Goal: Navigation & Orientation: Find specific page/section

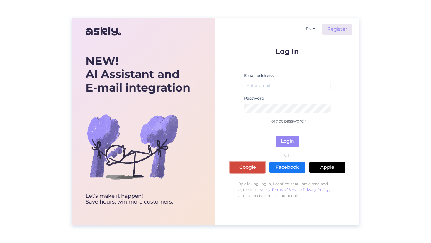
click at [238, 163] on link "Google" at bounding box center [247, 167] width 36 height 11
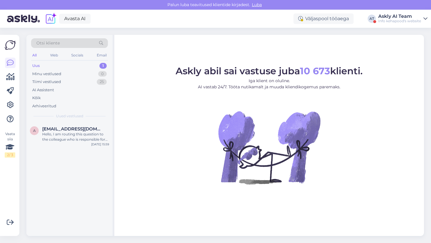
click at [393, 17] on div "Askly AI Team" at bounding box center [399, 16] width 43 height 5
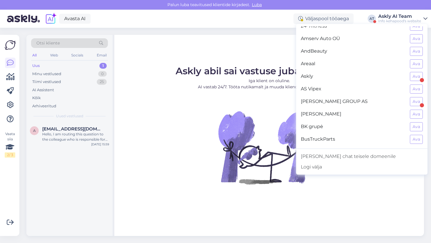
scroll to position [7, 0]
click at [413, 100] on button "Ava" at bounding box center [416, 100] width 13 height 9
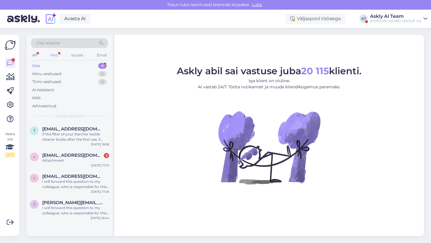
click at [58, 54] on div "Web" at bounding box center [54, 56] width 10 height 8
click at [33, 54] on div "All" at bounding box center [34, 56] width 7 height 8
click at [367, 16] on div "AT" at bounding box center [363, 19] width 8 height 8
click at [395, 16] on div "Askly AI Team" at bounding box center [395, 16] width 51 height 5
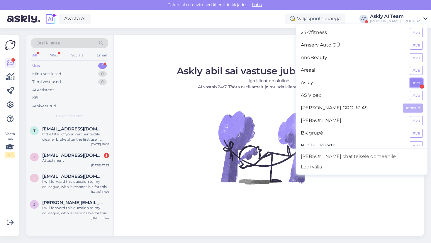
click at [413, 86] on button "Ava" at bounding box center [416, 83] width 13 height 9
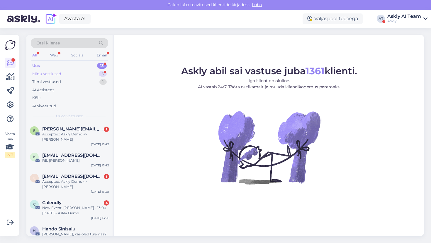
click at [66, 74] on div "Minu vestlused 3" at bounding box center [69, 74] width 77 height 8
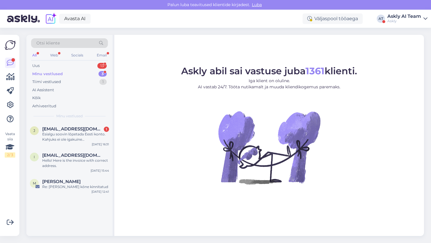
click at [406, 17] on div "Askly AI Team" at bounding box center [404, 16] width 34 height 5
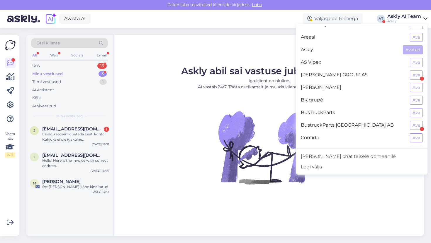
scroll to position [88, 0]
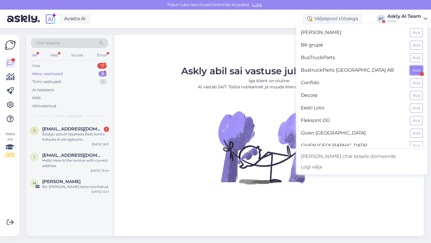
click at [417, 69] on button "Ava" at bounding box center [416, 70] width 13 height 9
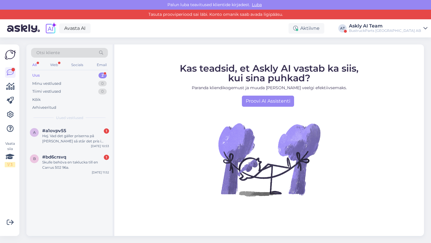
click at [396, 22] on div "Avasta AI Aktiivne AT Askly AI Team BustruckParts [GEOGRAPHIC_DATA] AB" at bounding box center [215, 28] width 431 height 18
click at [396, 27] on div "Askly AI Team" at bounding box center [385, 26] width 72 height 5
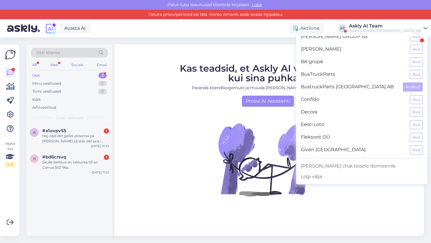
scroll to position [195, 0]
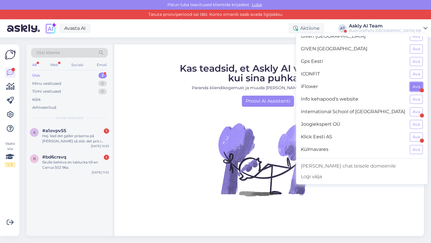
click at [417, 89] on button "Ava" at bounding box center [416, 86] width 13 height 9
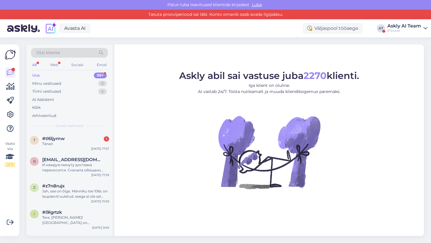
click at [403, 18] on div "Tasuta prooviperiood sai läbi. Konto omanik saab avada ligipääsu." at bounding box center [215, 15] width 431 height 10
click at [403, 24] on div "Askly AI Team" at bounding box center [404, 26] width 34 height 5
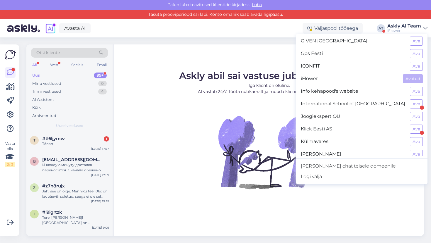
scroll to position [223, 0]
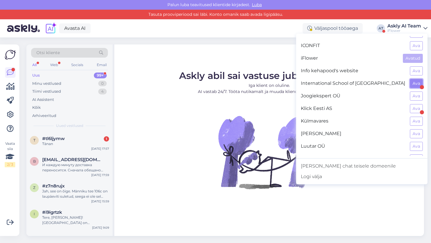
click at [416, 87] on button "Ava" at bounding box center [416, 83] width 13 height 9
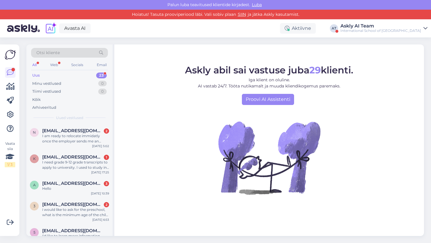
click at [403, 33] on div "International School of [GEOGRAPHIC_DATA]" at bounding box center [380, 30] width 81 height 5
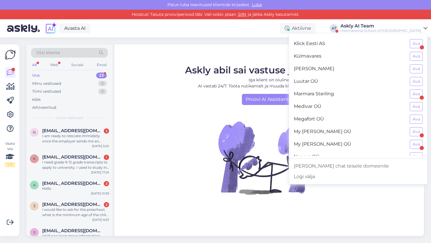
scroll to position [319, 0]
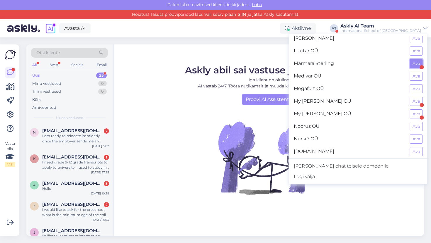
click at [422, 61] on button "Ava" at bounding box center [416, 63] width 13 height 9
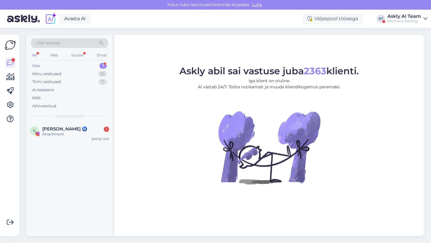
click at [388, 25] on div "Avasta AI Väljaspool tööaega AT Askly AI Team Marmara Sterling" at bounding box center [215, 19] width 431 height 18
click at [375, 24] on div "Avasta AI Väljaspool tööaega AT Askly AI Team Marmara Sterling" at bounding box center [215, 19] width 431 height 18
click at [388, 20] on div "Marmara Sterling" at bounding box center [404, 21] width 34 height 5
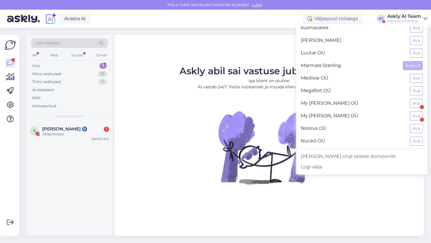
scroll to position [340, 0]
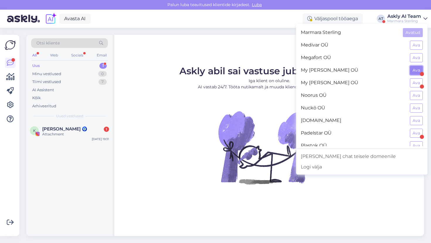
click at [415, 67] on button "Ava" at bounding box center [416, 70] width 13 height 9
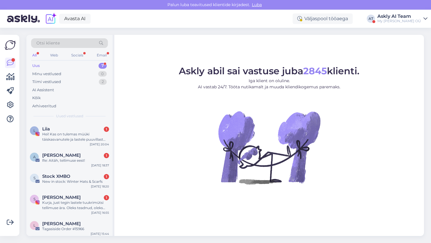
click at [385, 19] on div "Avasta AI Väljaspool tööaega AT Askly AI Team My [PERSON_NAME] OÜ" at bounding box center [215, 19] width 431 height 18
click at [400, 20] on div "My [PERSON_NAME] OÜ" at bounding box center [399, 21] width 44 height 5
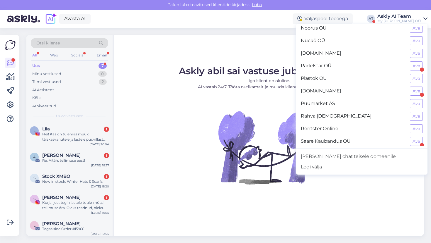
scroll to position [388, 0]
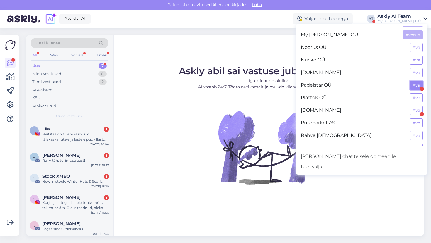
click at [414, 84] on button "Ava" at bounding box center [416, 85] width 13 height 9
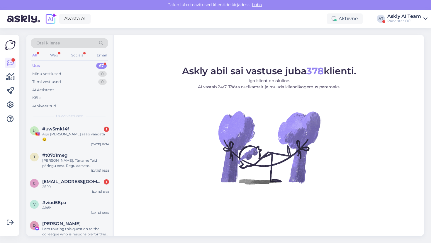
click at [404, 17] on div "Askly AI Team" at bounding box center [404, 16] width 34 height 5
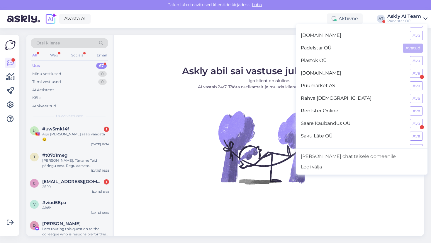
scroll to position [424, 0]
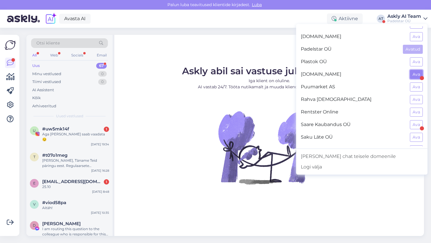
click at [412, 71] on button "Ava" at bounding box center [416, 74] width 13 height 9
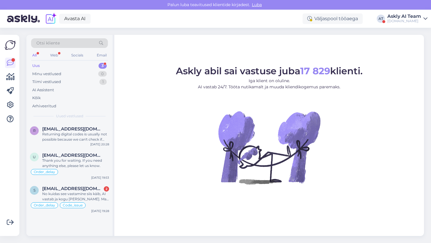
click at [402, 17] on div "Askly AI Team" at bounding box center [404, 16] width 34 height 5
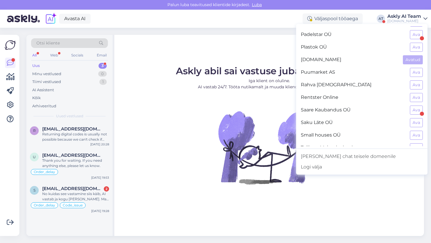
scroll to position [441, 0]
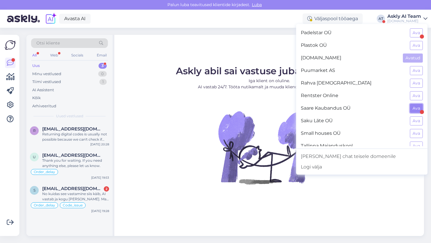
click at [417, 109] on button "Ava" at bounding box center [416, 108] width 13 height 9
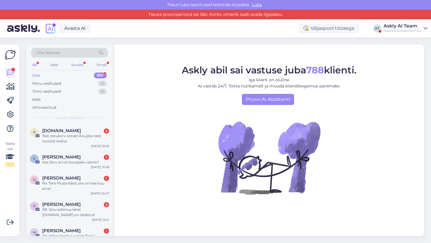
click at [403, 28] on div "Askly AI Team" at bounding box center [401, 26] width 37 height 5
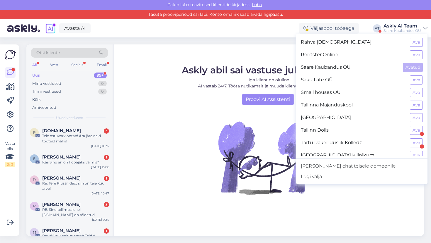
scroll to position [498, 0]
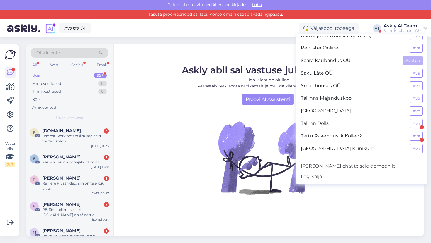
click at [409, 124] on div "Tallinn Dolls Ava" at bounding box center [361, 123] width 131 height 13
click at [413, 124] on button "Ava" at bounding box center [416, 123] width 13 height 9
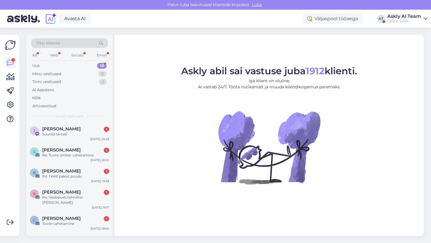
click at [394, 23] on div "Tallinn Dolls" at bounding box center [404, 21] width 34 height 5
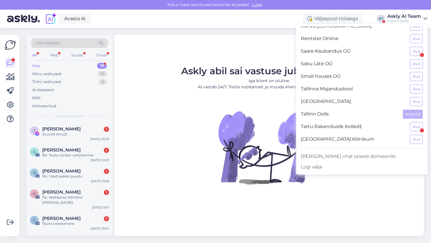
scroll to position [511, 0]
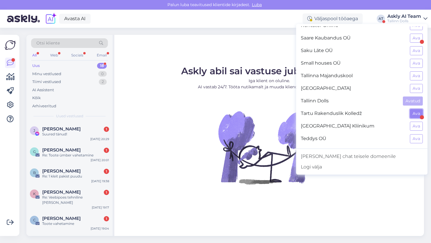
click at [415, 113] on button "Ava" at bounding box center [416, 113] width 13 height 9
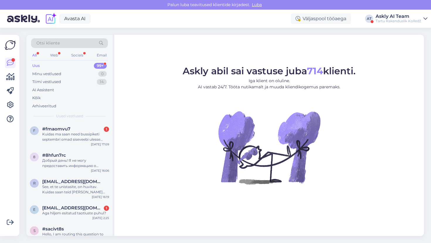
click at [387, 15] on div "Askly AI Team" at bounding box center [397, 16] width 45 height 5
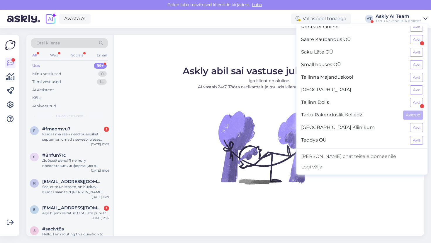
scroll to position [573, 0]
